Goal: Transaction & Acquisition: Book appointment/travel/reservation

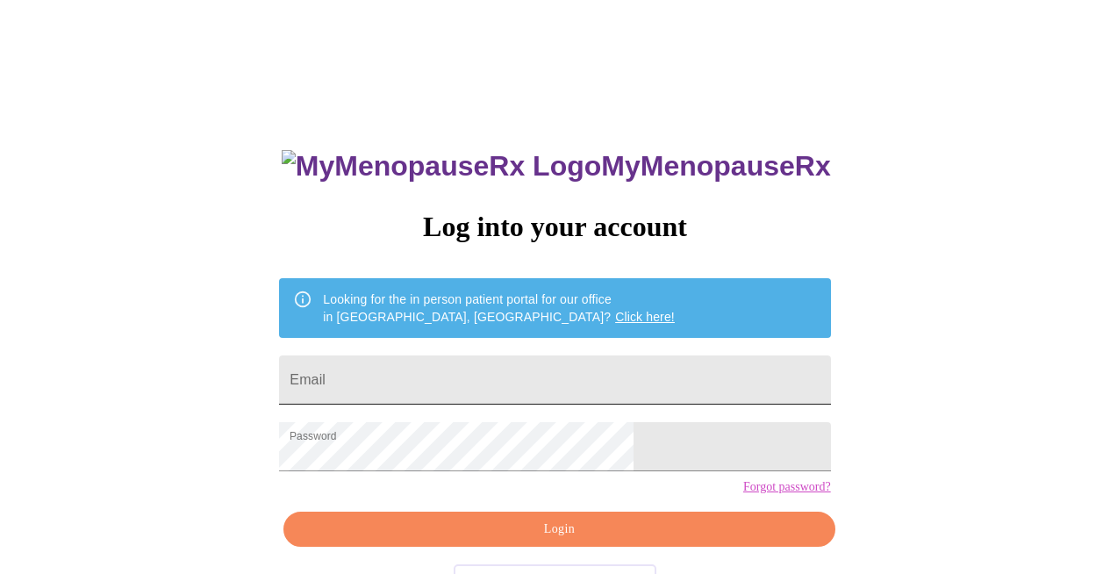
drag, startPoint x: 568, startPoint y: 374, endPoint x: 588, endPoint y: 389, distance: 24.4
click at [568, 374] on input "Email" at bounding box center [554, 379] width 551 height 49
type input "[EMAIL_ADDRESS][DOMAIN_NAME]"
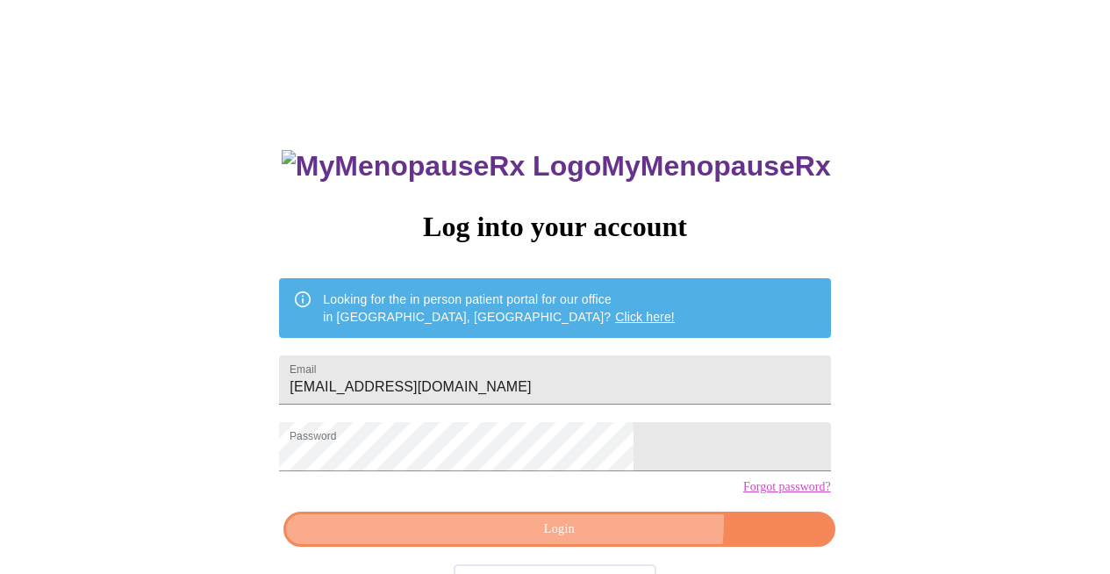
click at [600, 540] on span "Login" at bounding box center [559, 529] width 511 height 22
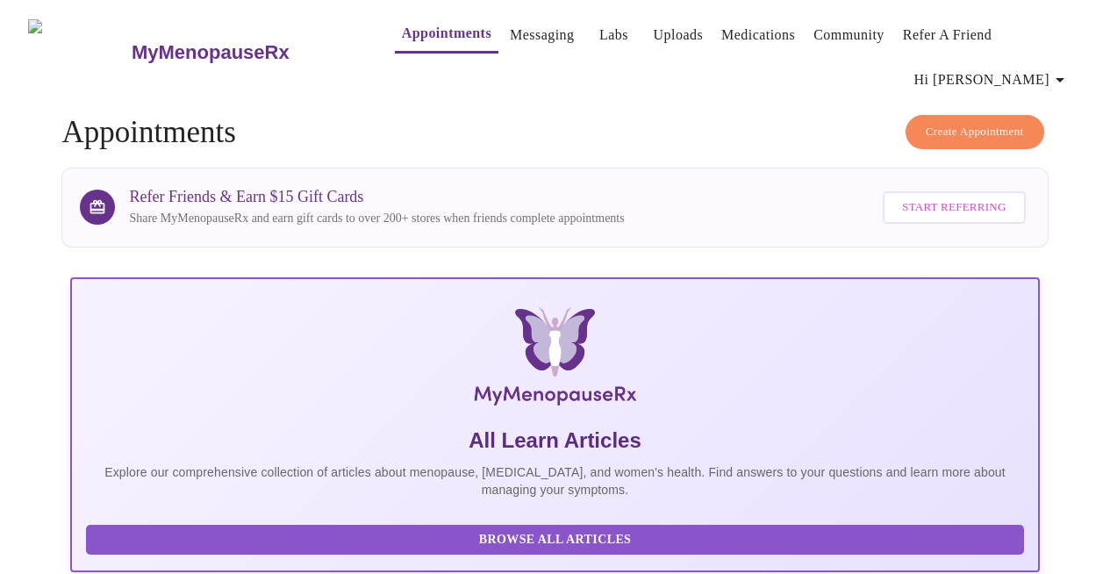
click at [992, 128] on span "Create Appointment" at bounding box center [974, 132] width 98 height 20
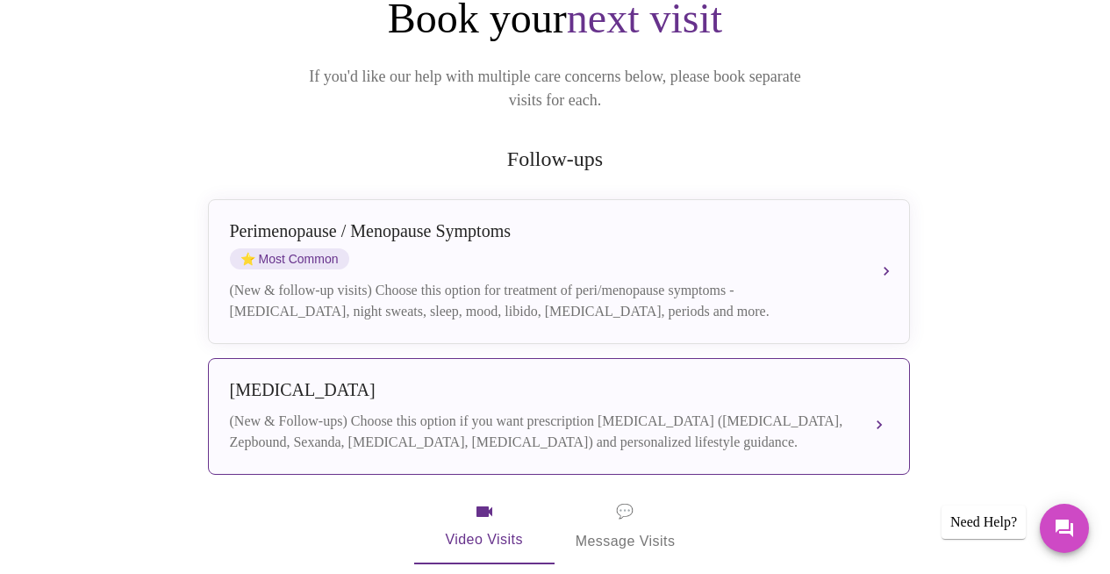
scroll to position [264, 0]
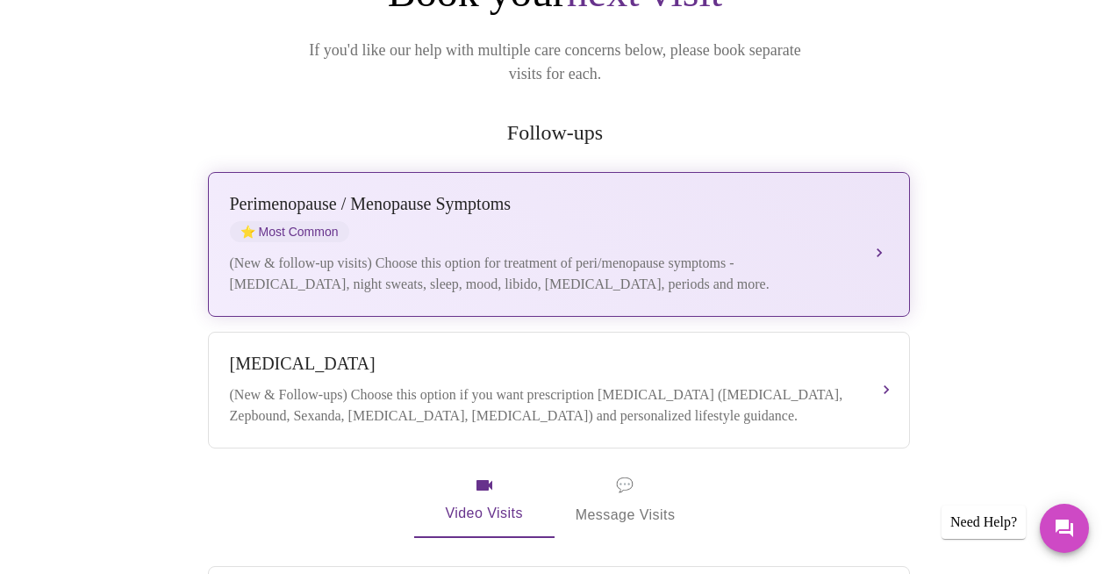
click at [860, 221] on div "[MEDICAL_DATA] / Menopause Symptoms ⭐ Most Common (New & follow-up visits) Choo…" at bounding box center [559, 244] width 658 height 101
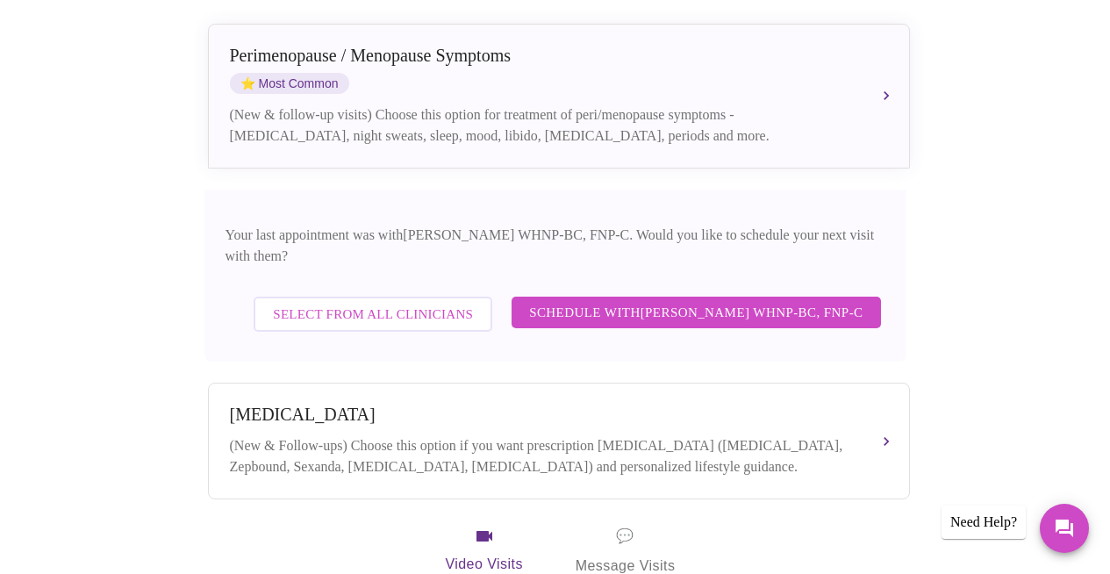
scroll to position [417, 0]
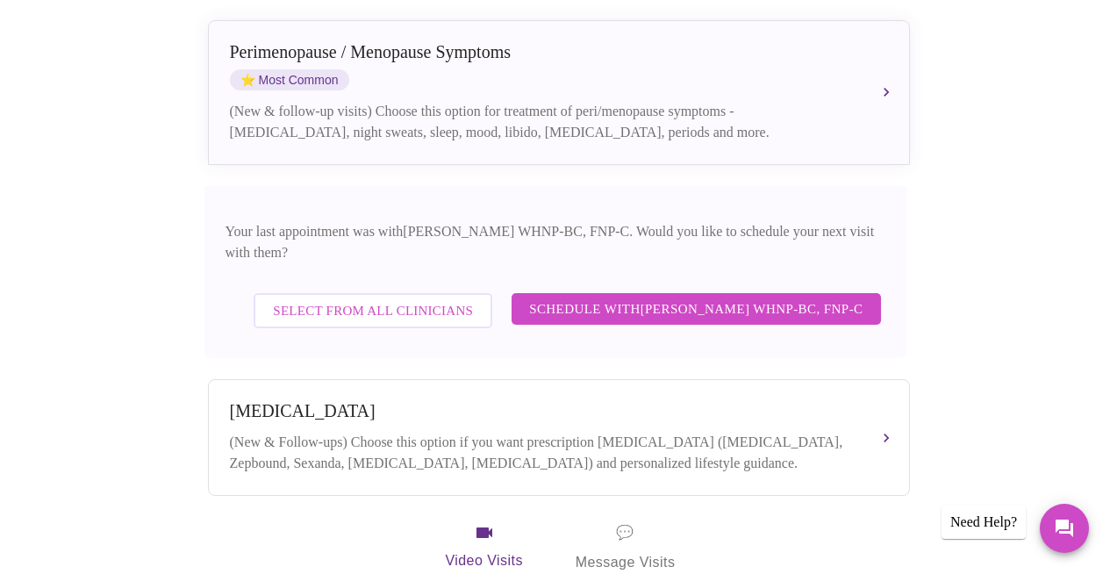
click at [538, 297] on span "Schedule with [PERSON_NAME] WHNP-BC, FNP-C" at bounding box center [695, 308] width 333 height 23
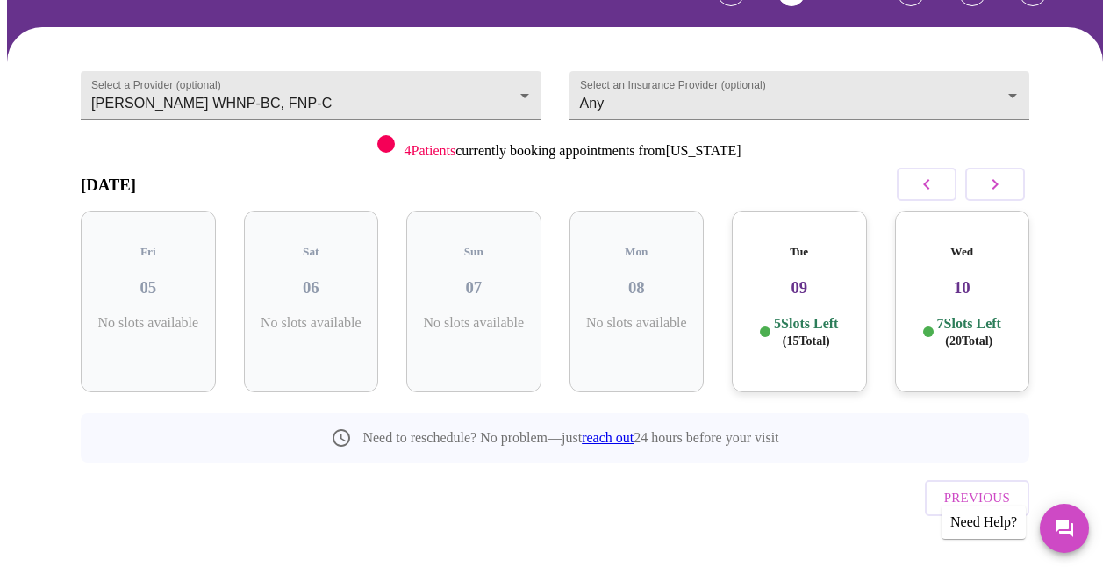
click at [813, 278] on h3 "09" at bounding box center [799, 287] width 107 height 19
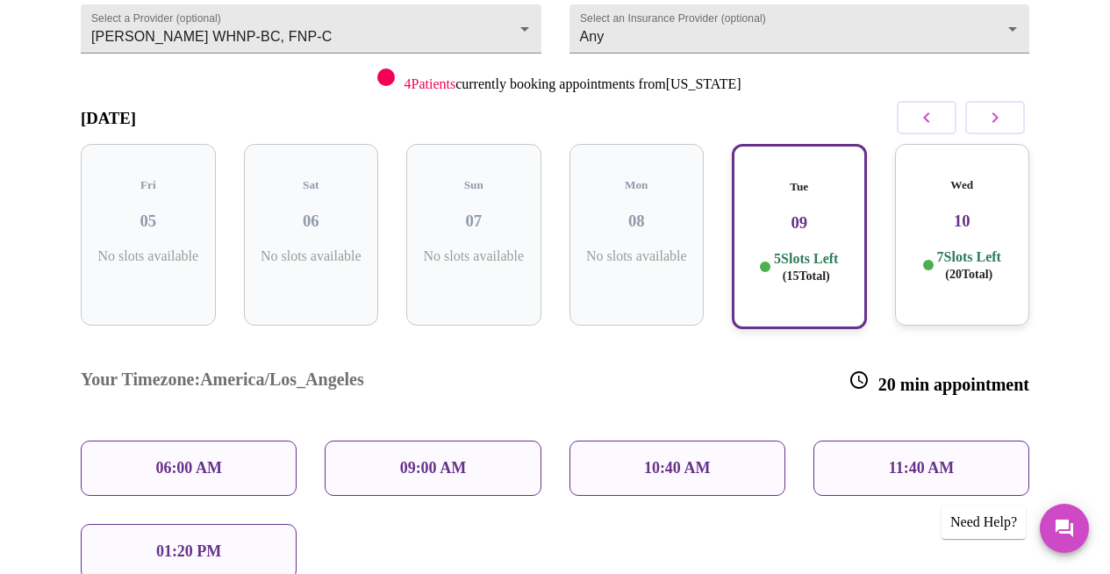
scroll to position [223, 0]
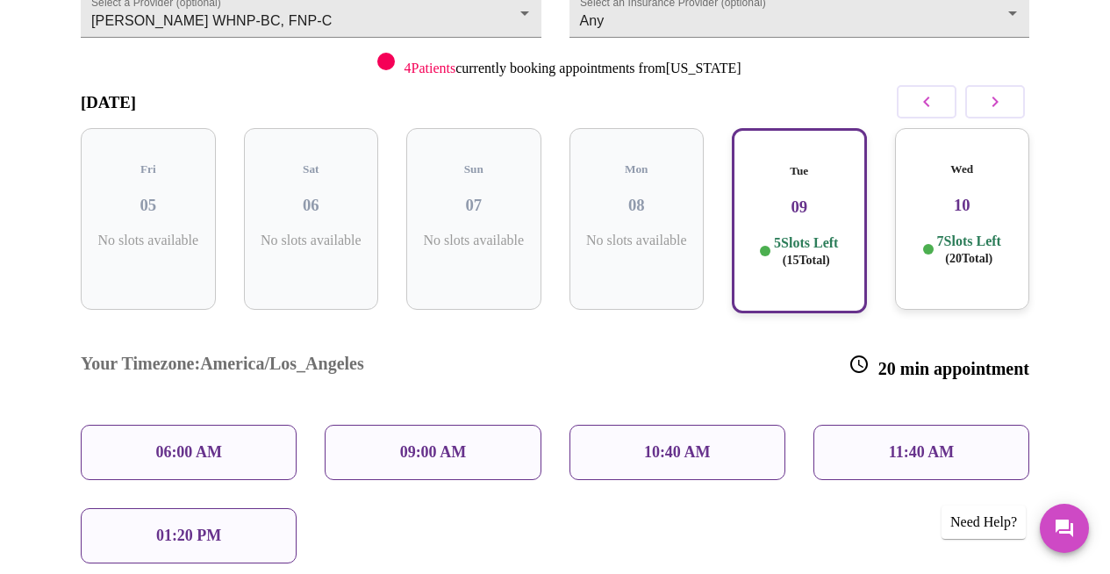
click at [195, 508] on div "01:20 PM" at bounding box center [189, 535] width 216 height 55
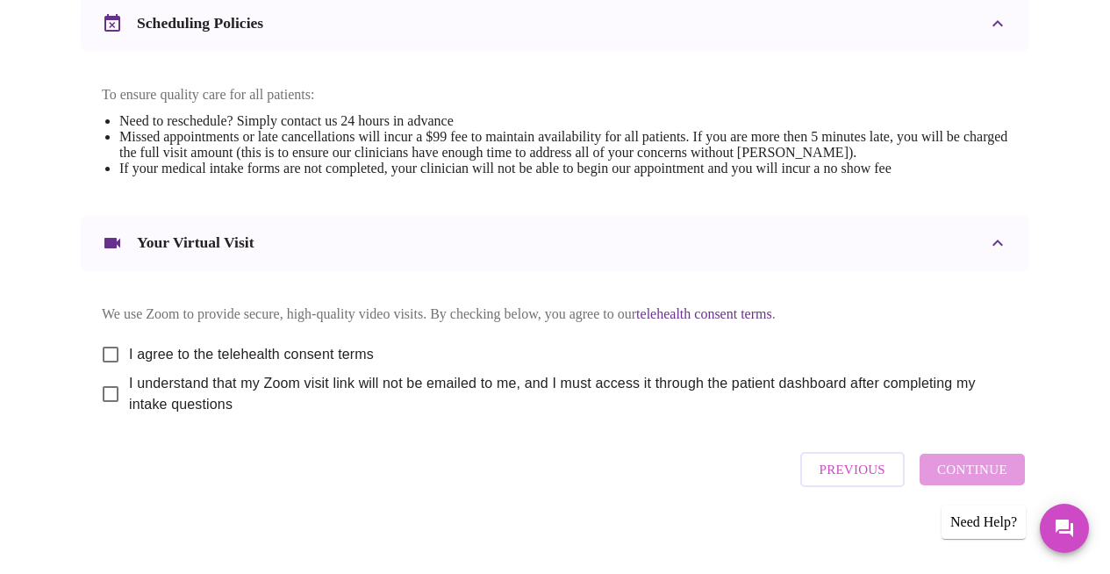
scroll to position [748, 0]
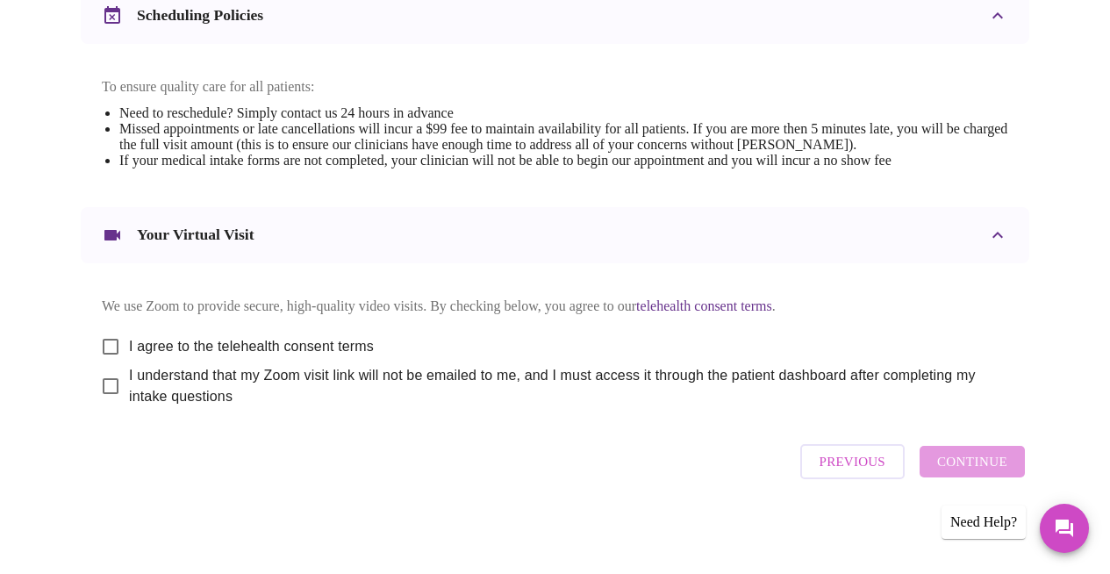
click at [109, 340] on input "I agree to the telehealth consent terms" at bounding box center [110, 346] width 37 height 37
checkbox input "true"
click at [105, 382] on input "I understand that my Zoom visit link will not be emailed to me, and I must acce…" at bounding box center [110, 386] width 37 height 37
checkbox input "true"
click at [989, 464] on span "Continue" at bounding box center [972, 461] width 70 height 23
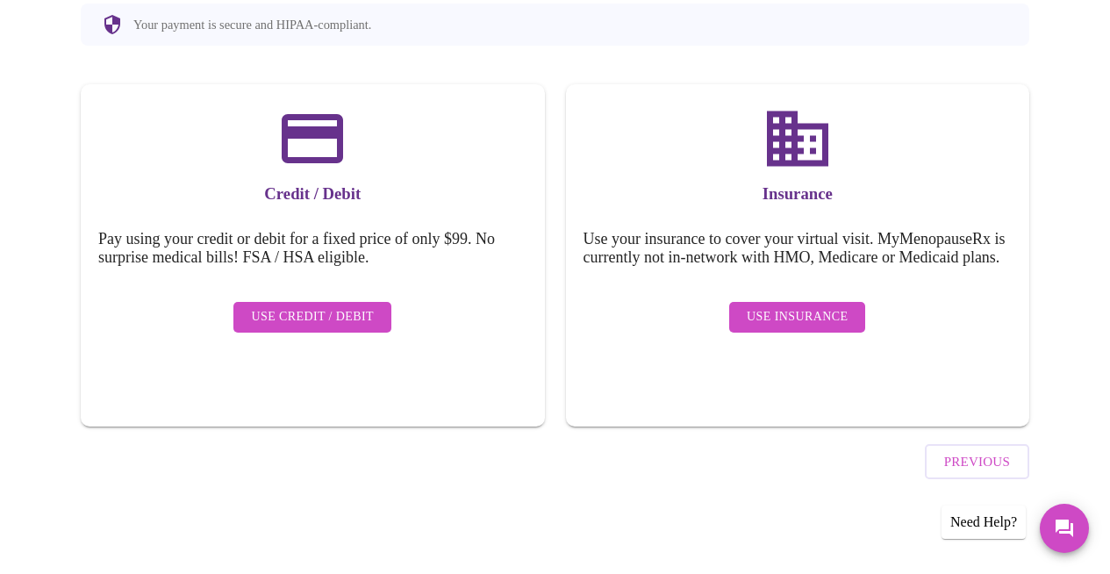
scroll to position [197, 0]
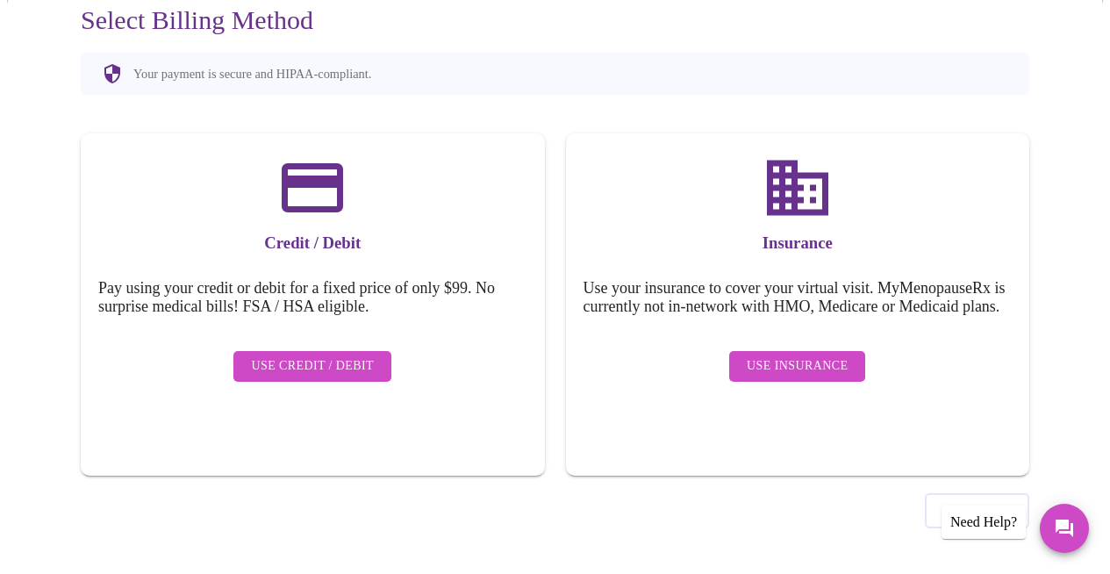
click at [780, 382] on button "Use Insurance" at bounding box center [797, 366] width 136 height 31
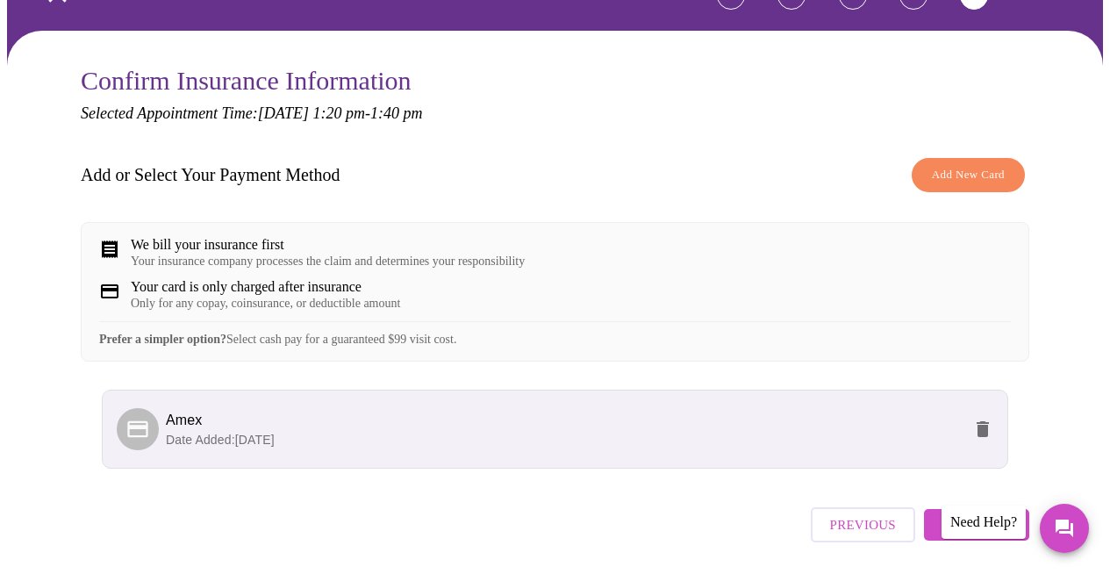
scroll to position [212, 0]
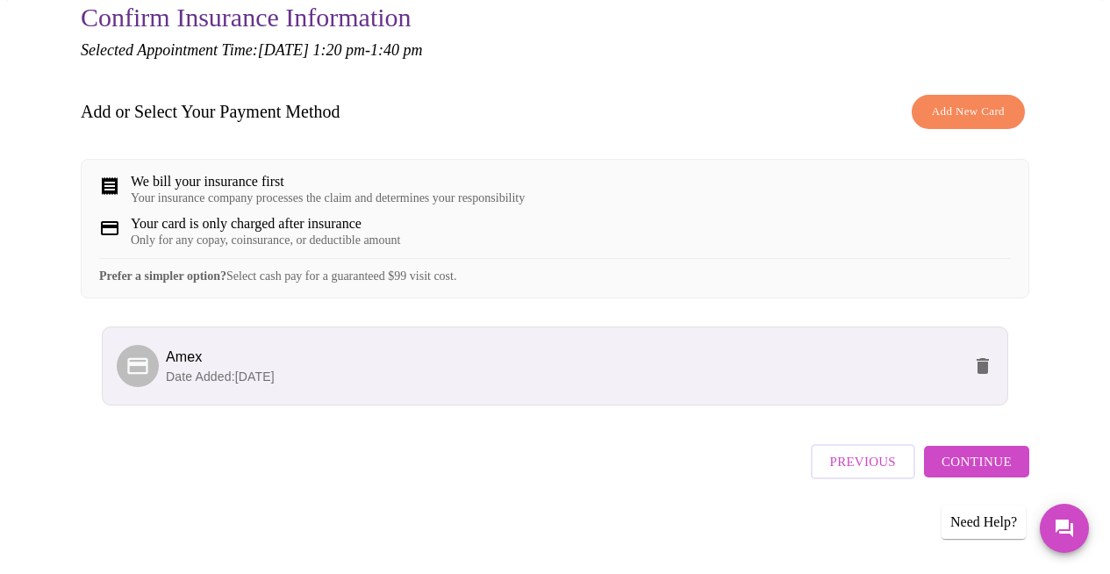
click at [986, 468] on span "Continue" at bounding box center [976, 461] width 70 height 23
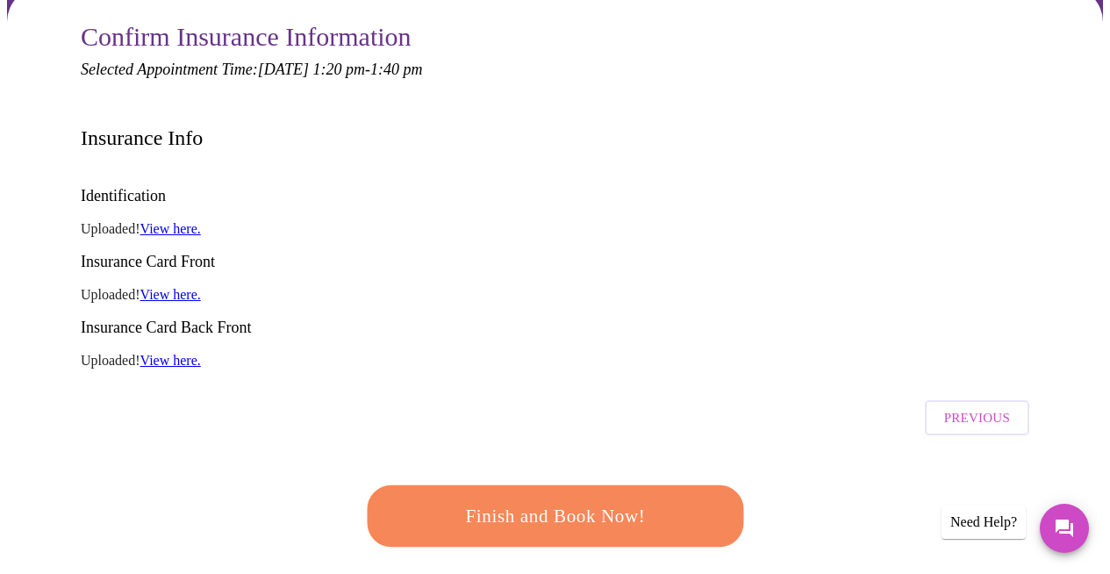
scroll to position [548, 0]
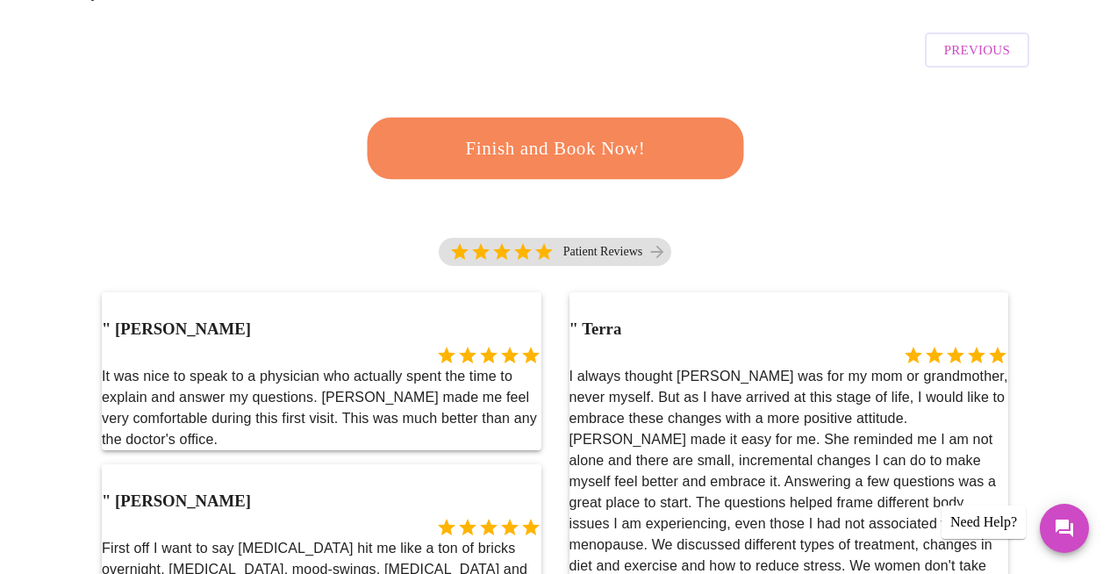
click at [548, 132] on span "Finish and Book Now!" at bounding box center [554, 149] width 340 height 34
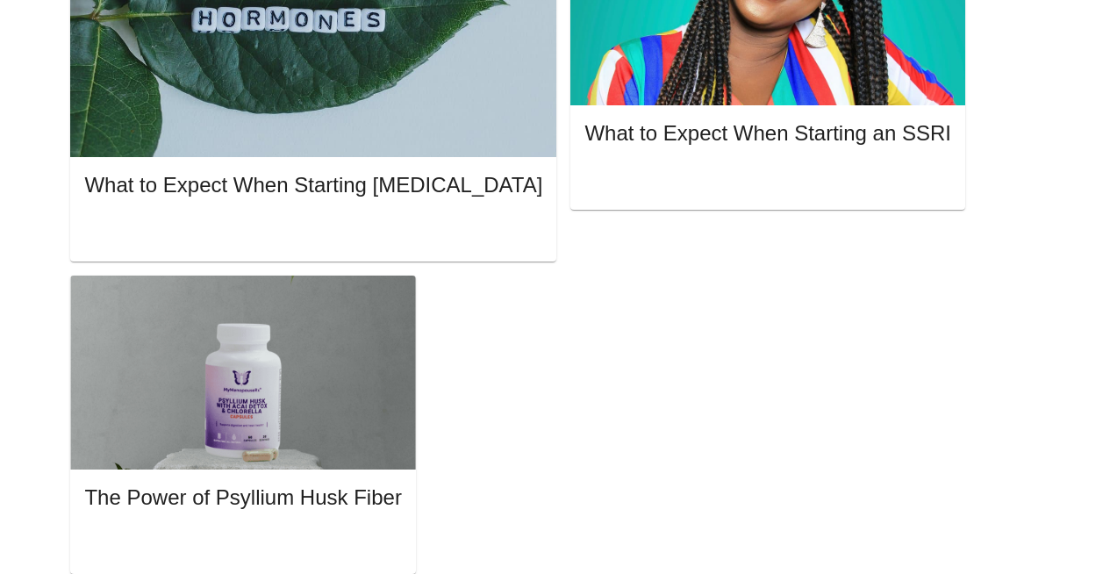
scroll to position [1385, 0]
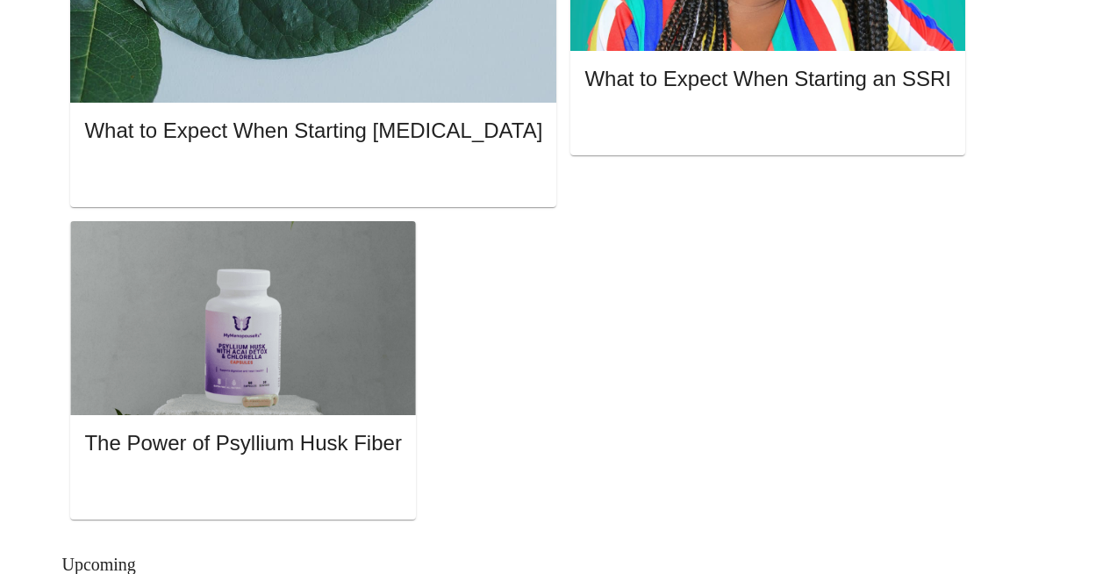
scroll to position [1490, 0]
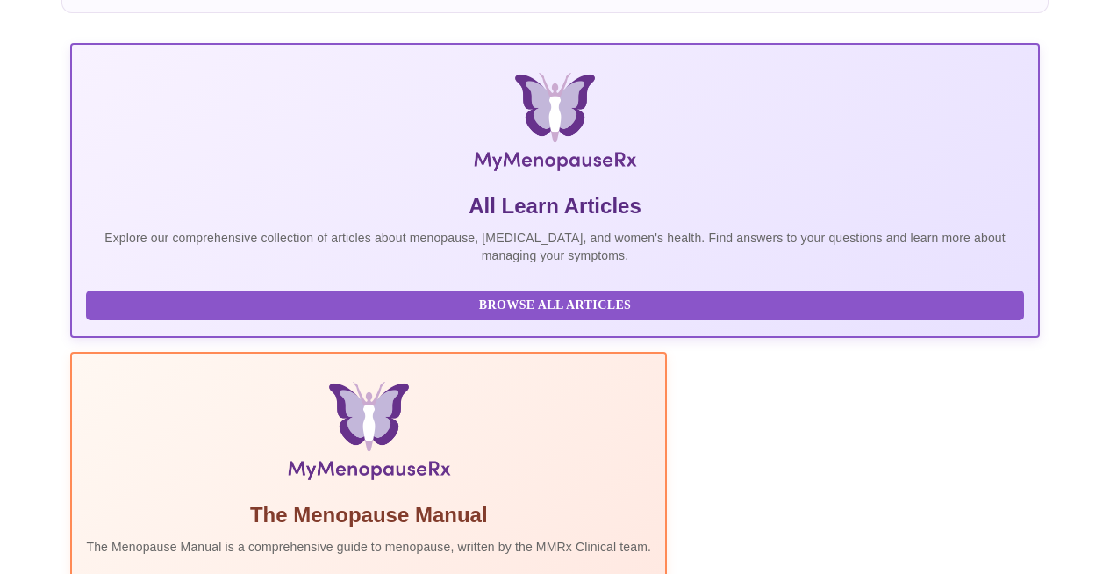
scroll to position [373, 0]
